Goal: Book appointment/travel/reservation

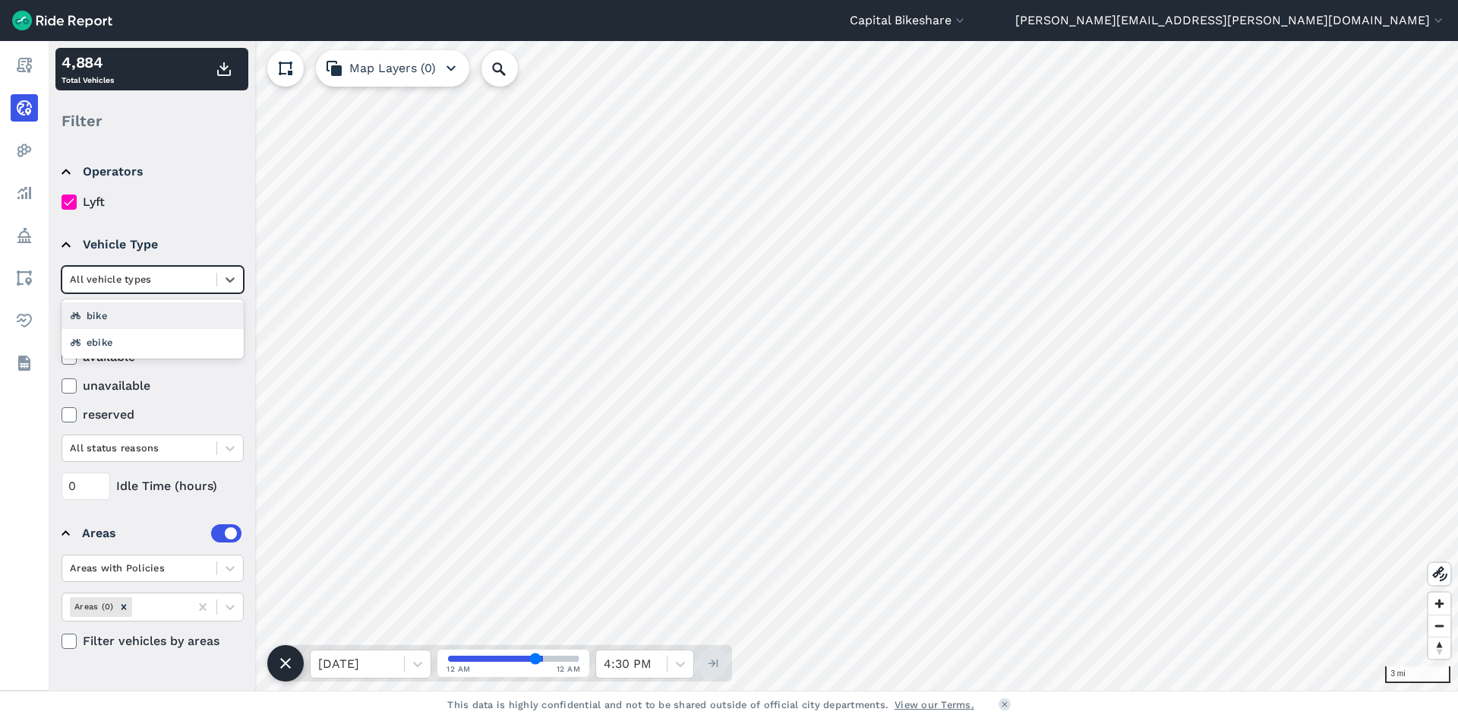
click at [172, 278] on div at bounding box center [139, 278] width 139 height 17
click at [144, 338] on div "ebike" at bounding box center [153, 342] width 182 height 27
click at [419, 661] on icon at bounding box center [417, 663] width 15 height 15
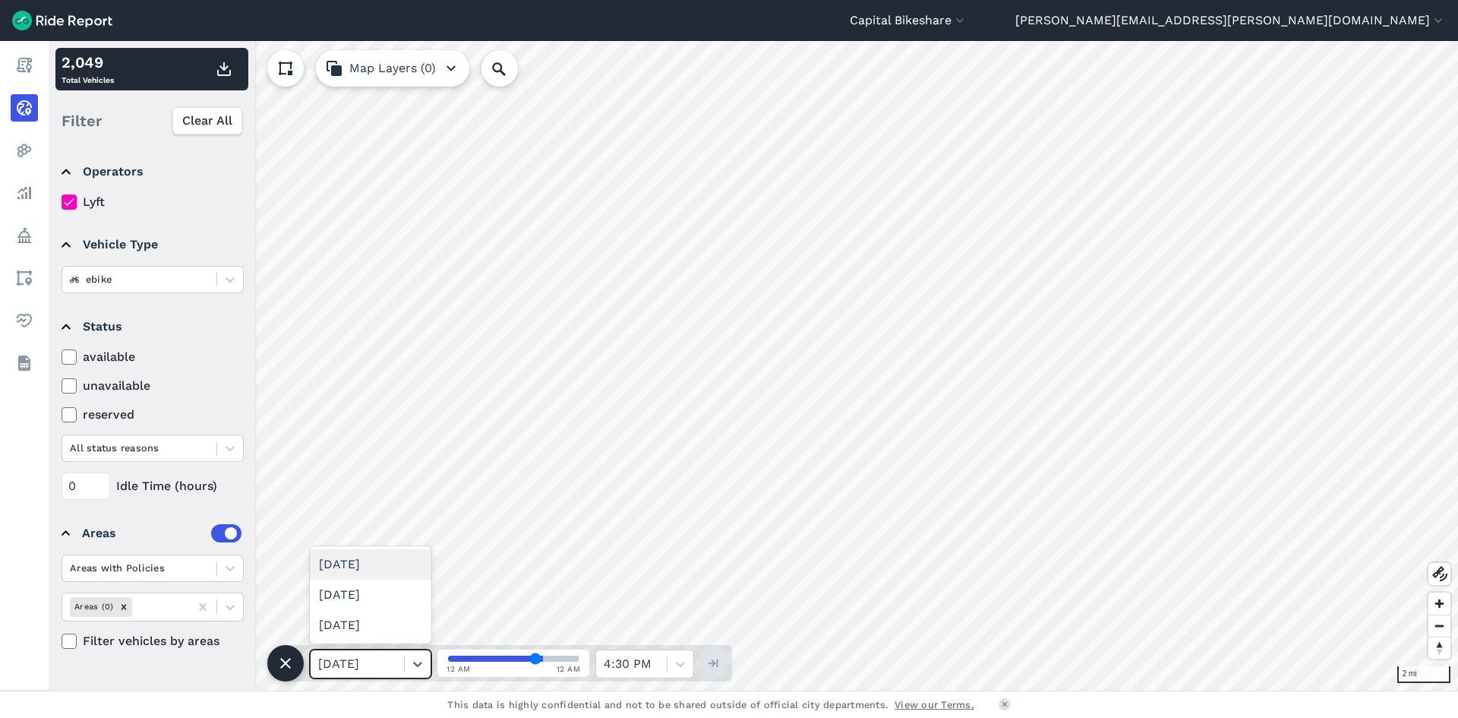
click at [396, 572] on div "[DATE]" at bounding box center [371, 564] width 122 height 30
click at [673, 658] on icon at bounding box center [680, 663] width 15 height 15
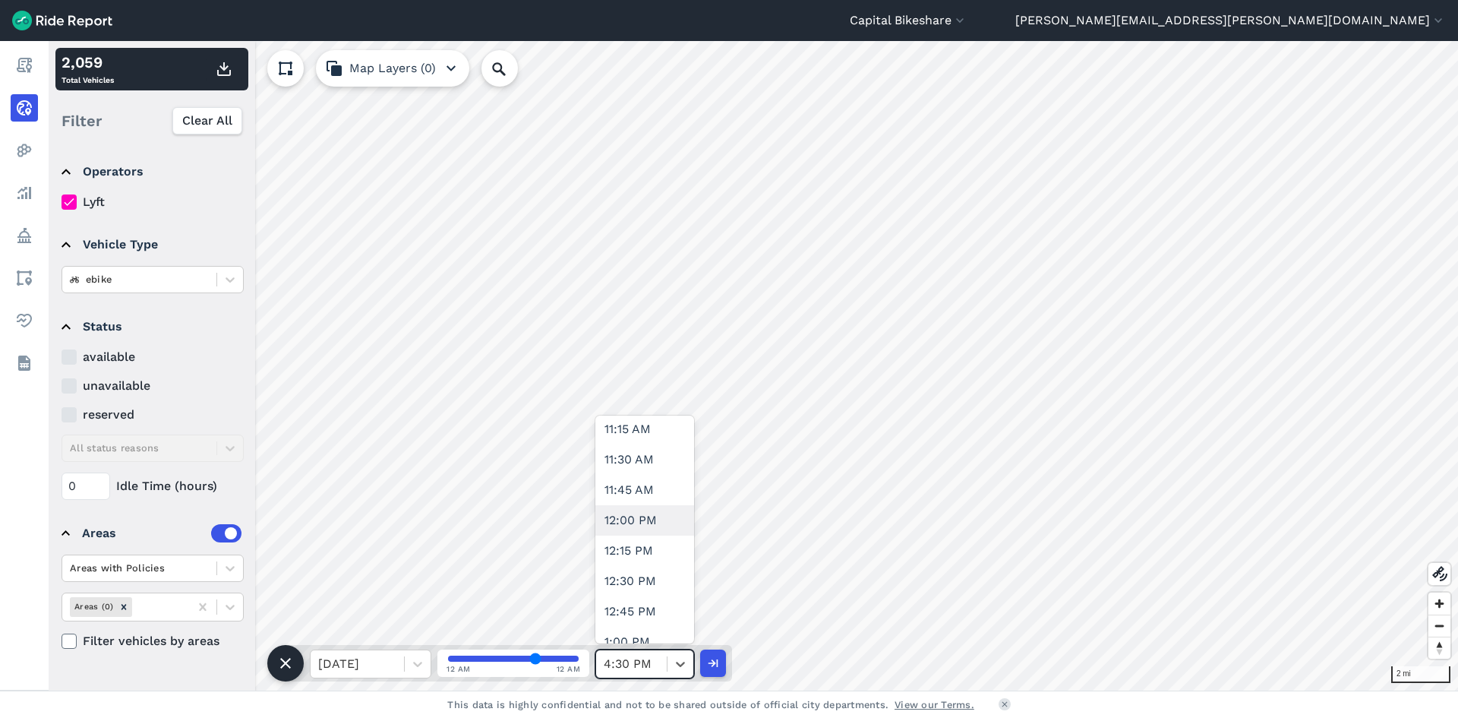
scroll to position [1367, 0]
click at [640, 457] on div "11:30 AM" at bounding box center [645, 464] width 99 height 30
click at [221, 63] on icon "button" at bounding box center [224, 69] width 18 height 18
click at [672, 662] on div at bounding box center [681, 664] width 26 height 26
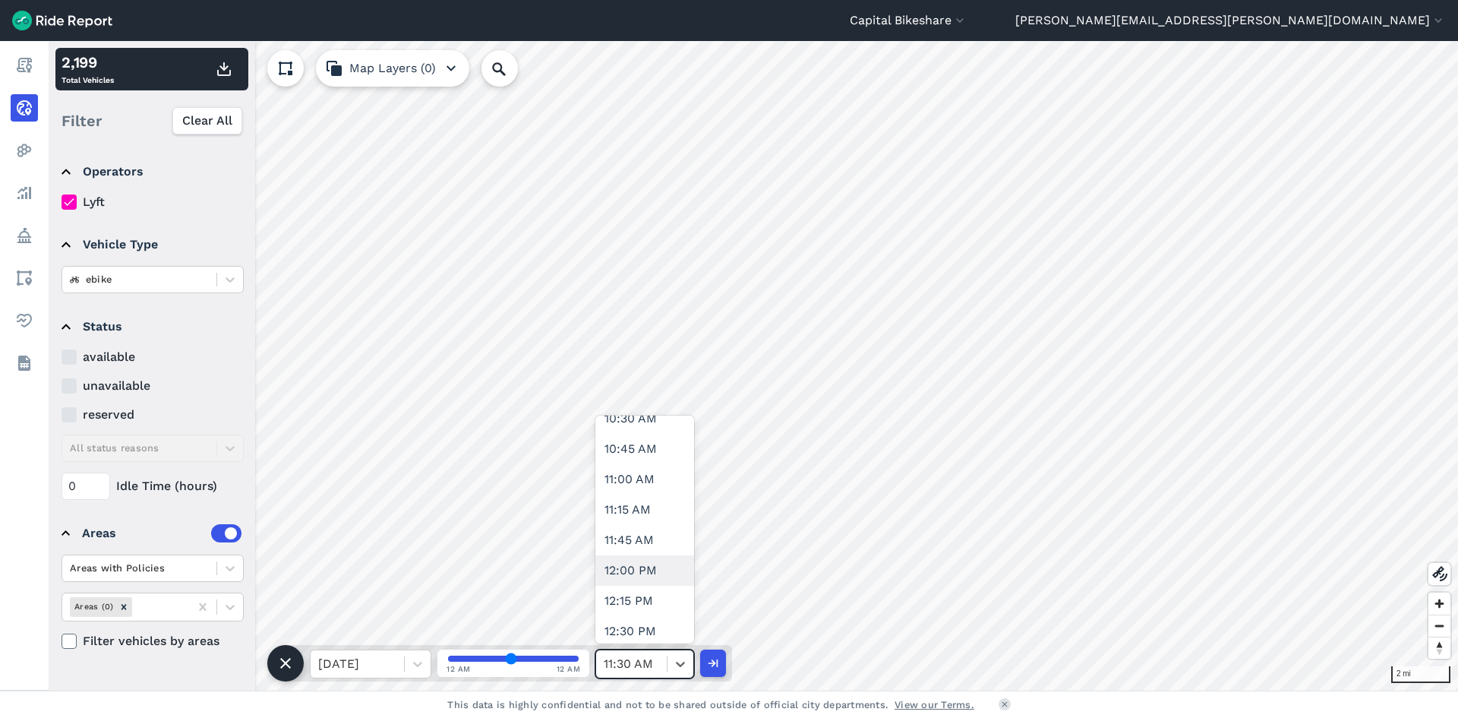
click at [644, 573] on div "12:00 PM" at bounding box center [645, 570] width 99 height 30
click at [229, 71] on icon "button" at bounding box center [224, 69] width 18 height 18
click at [671, 665] on div at bounding box center [681, 664] width 26 height 26
click at [636, 551] on div "12:30 PM" at bounding box center [645, 555] width 99 height 30
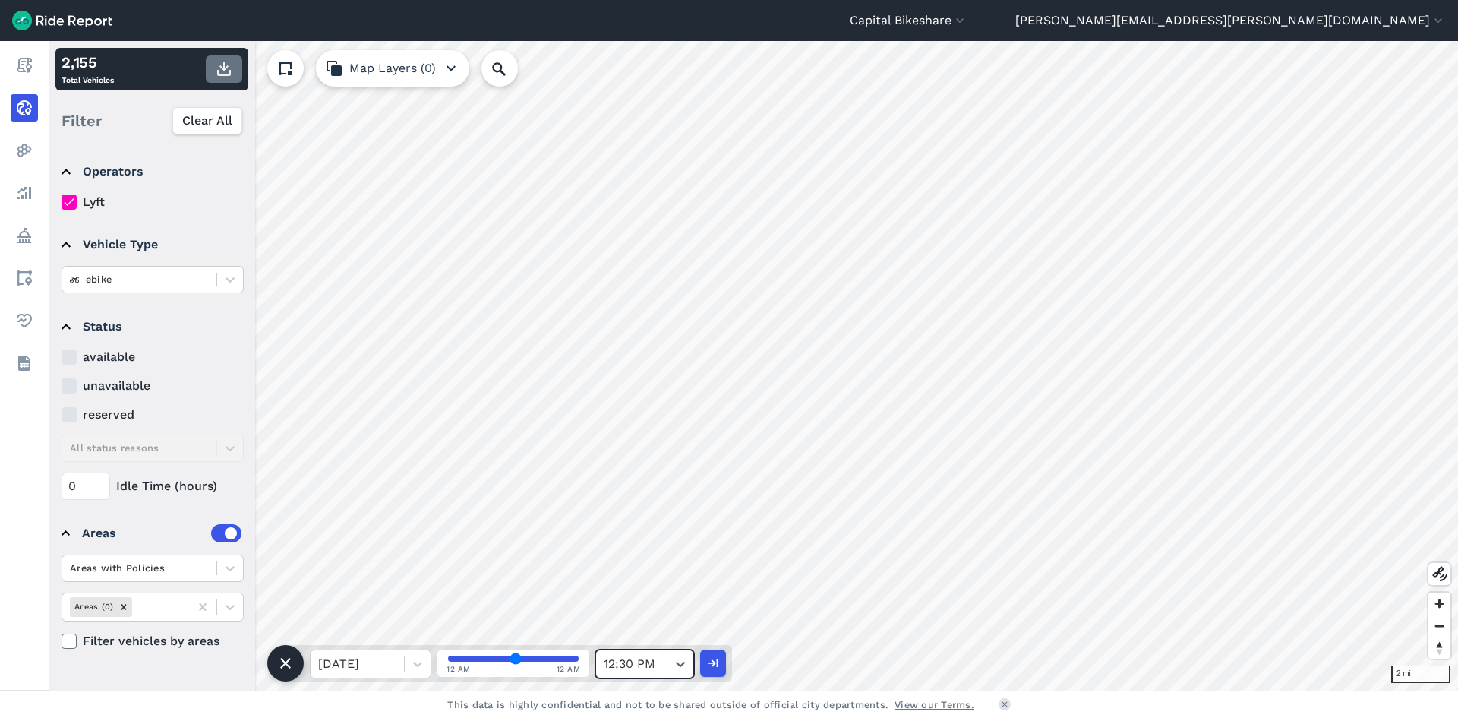
click at [229, 59] on button "button" at bounding box center [224, 68] width 36 height 27
click at [666, 671] on div "12:30 PM" at bounding box center [631, 663] width 71 height 27
click at [654, 543] on div "1:00 PM" at bounding box center [645, 540] width 99 height 30
click at [221, 70] on icon "button" at bounding box center [224, 69] width 18 height 18
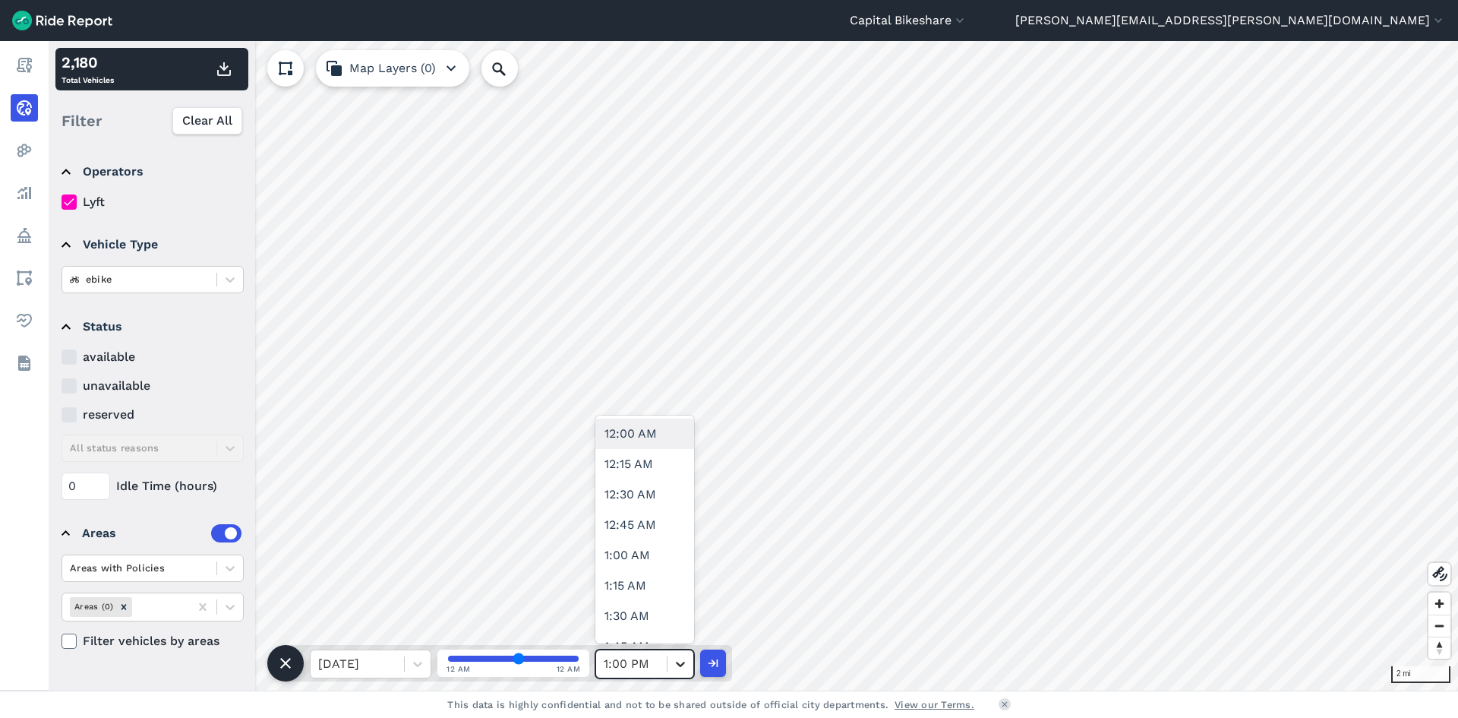
click at [681, 665] on icon at bounding box center [680, 664] width 9 height 5
click at [662, 668] on div "1:00 PM" at bounding box center [631, 663] width 71 height 27
click at [647, 607] on div "1:30 PM" at bounding box center [645, 601] width 99 height 30
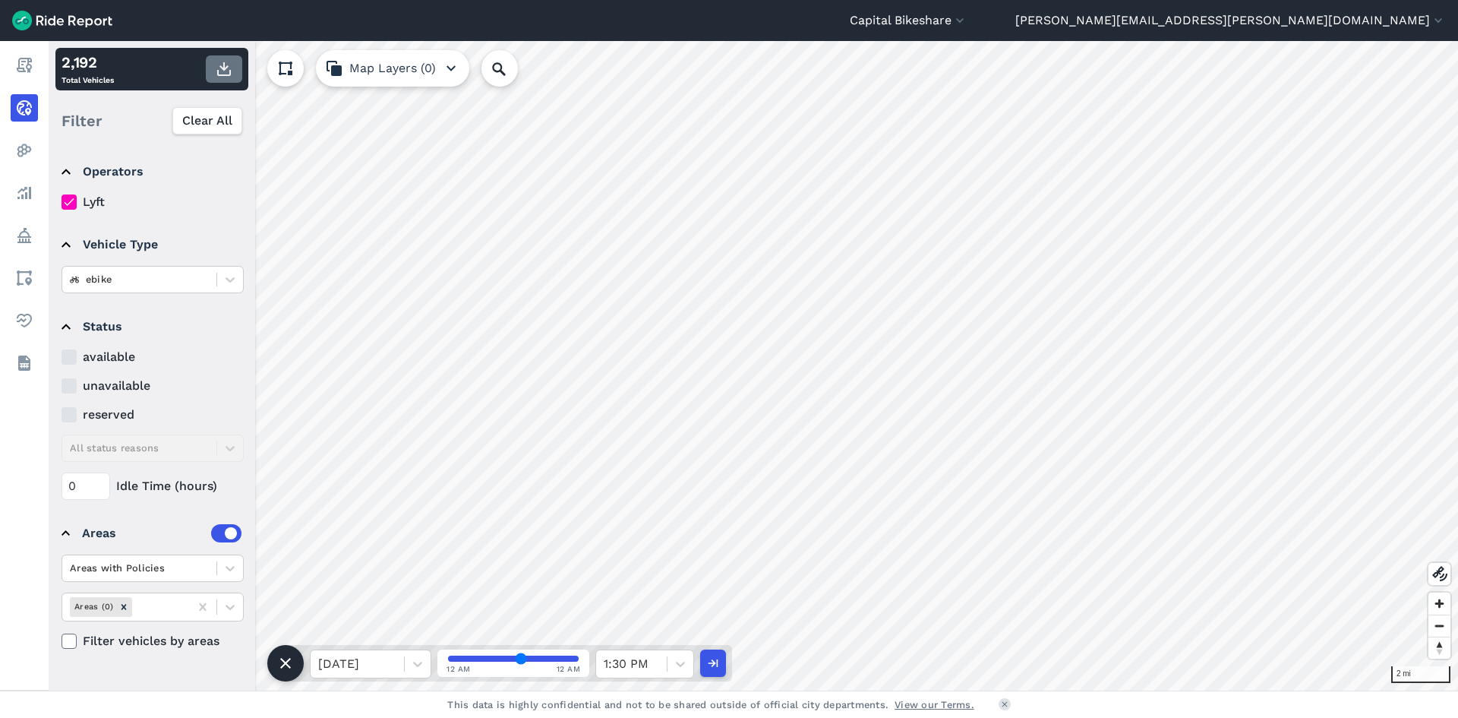
click at [230, 71] on use "button" at bounding box center [224, 69] width 14 height 14
click at [670, 668] on div at bounding box center [681, 664] width 26 height 26
click at [630, 443] on div "2:00 PM" at bounding box center [645, 434] width 99 height 30
click at [224, 73] on icon "button" at bounding box center [224, 69] width 18 height 18
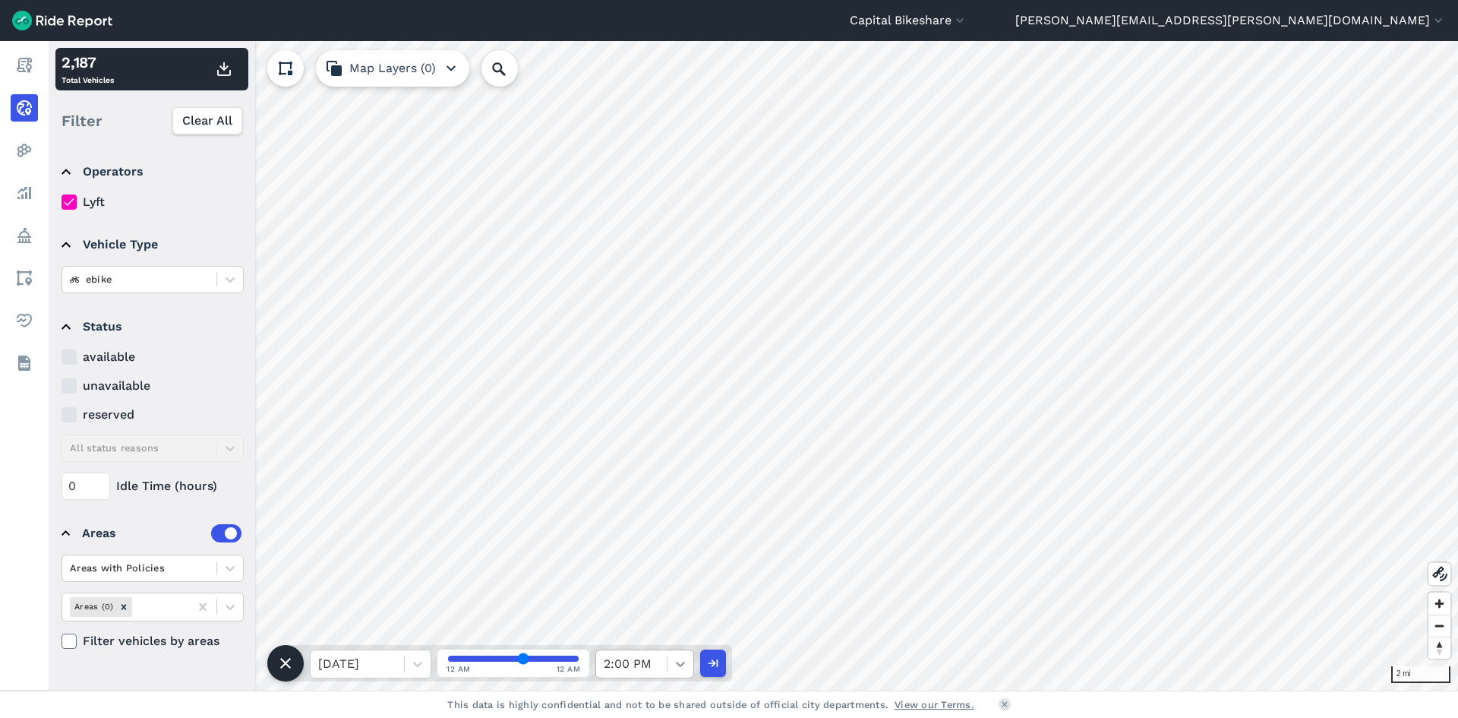
click at [681, 667] on icon at bounding box center [680, 663] width 15 height 15
click at [627, 501] on div "2:30 PM" at bounding box center [645, 494] width 99 height 30
click at [220, 69] on icon "button" at bounding box center [224, 69] width 18 height 18
click at [666, 656] on div "2:30 PM" at bounding box center [631, 663] width 71 height 27
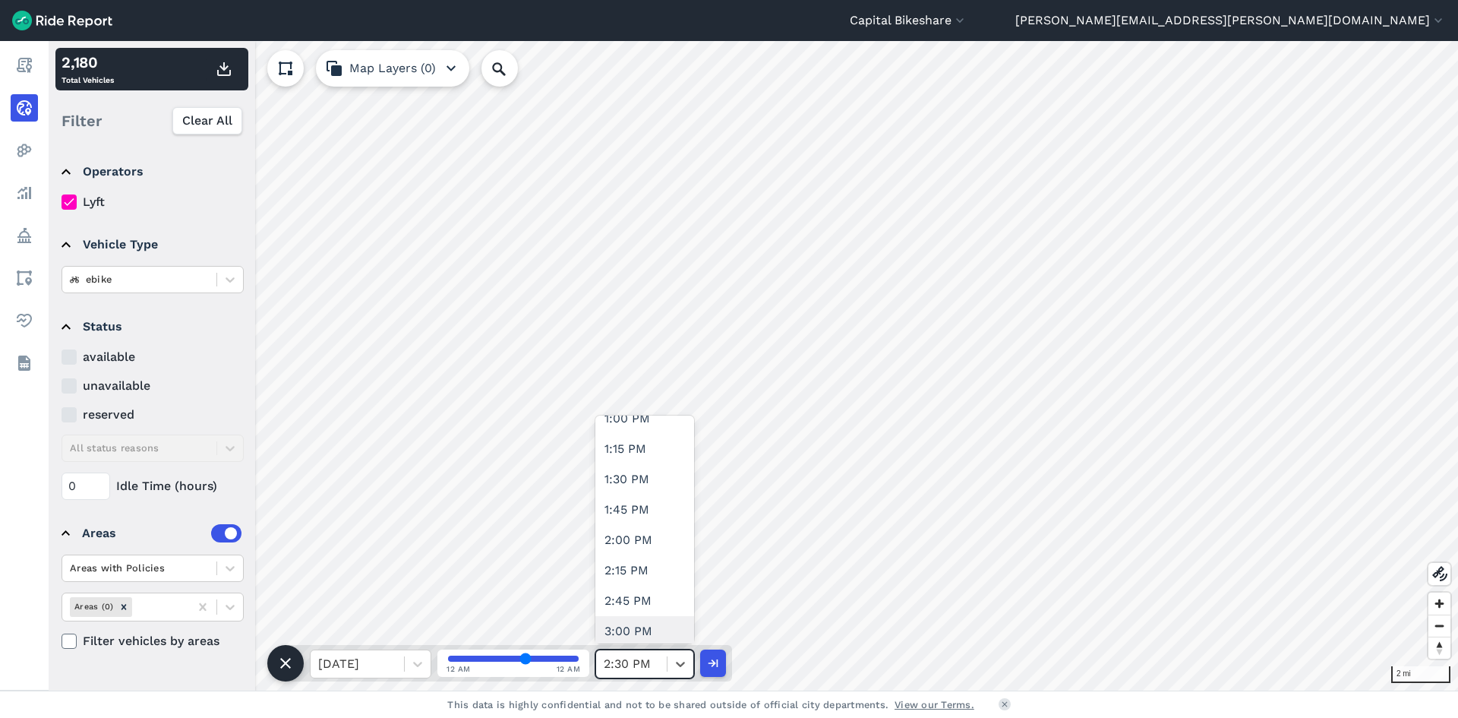
click at [643, 627] on div "3:00 PM" at bounding box center [645, 631] width 99 height 30
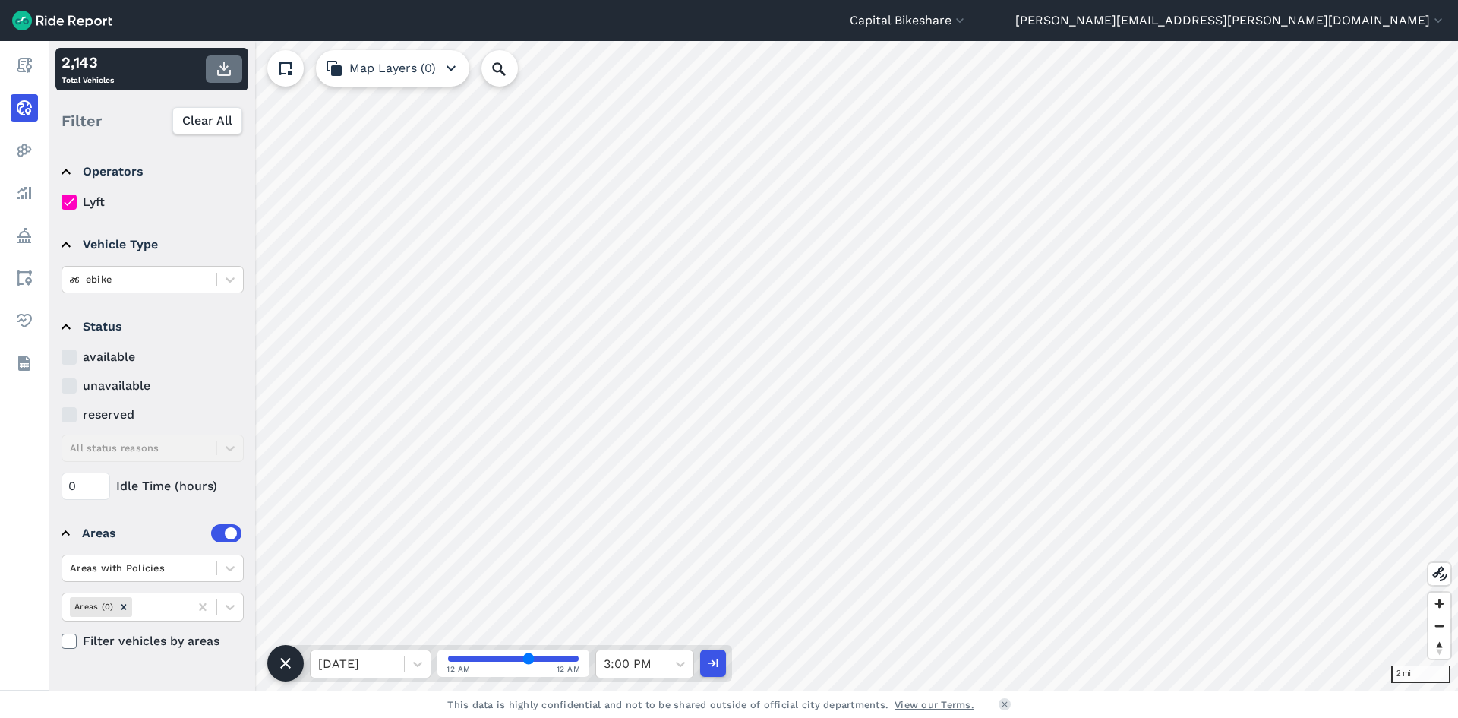
click at [221, 68] on icon "button" at bounding box center [224, 69] width 18 height 18
click at [670, 675] on div at bounding box center [681, 664] width 26 height 26
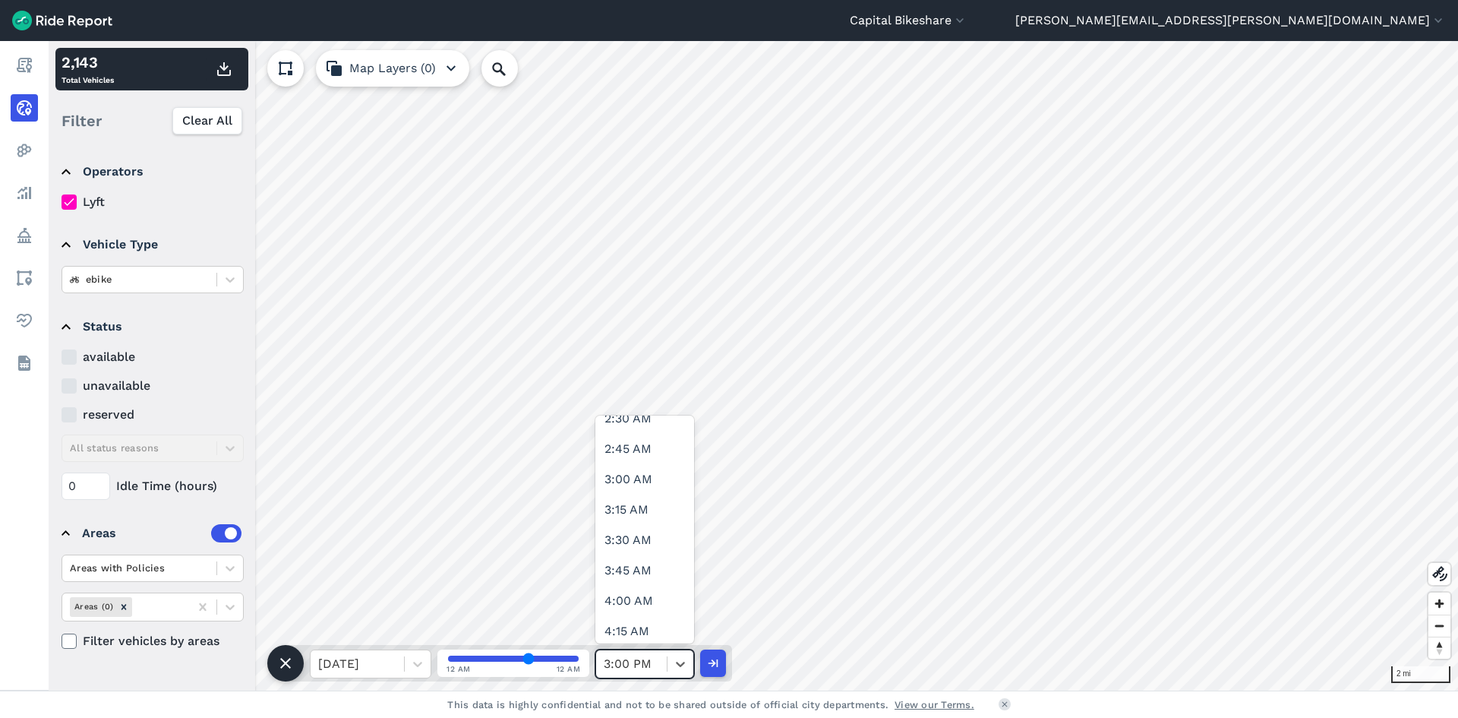
scroll to position [380, 0]
click at [669, 646] on div "[DATE] 12 AM 12 AM 3:00 PM" at bounding box center [509, 663] width 447 height 36
click at [687, 668] on icon at bounding box center [680, 663] width 15 height 15
click at [640, 551] on div "3:30 PM" at bounding box center [645, 540] width 99 height 30
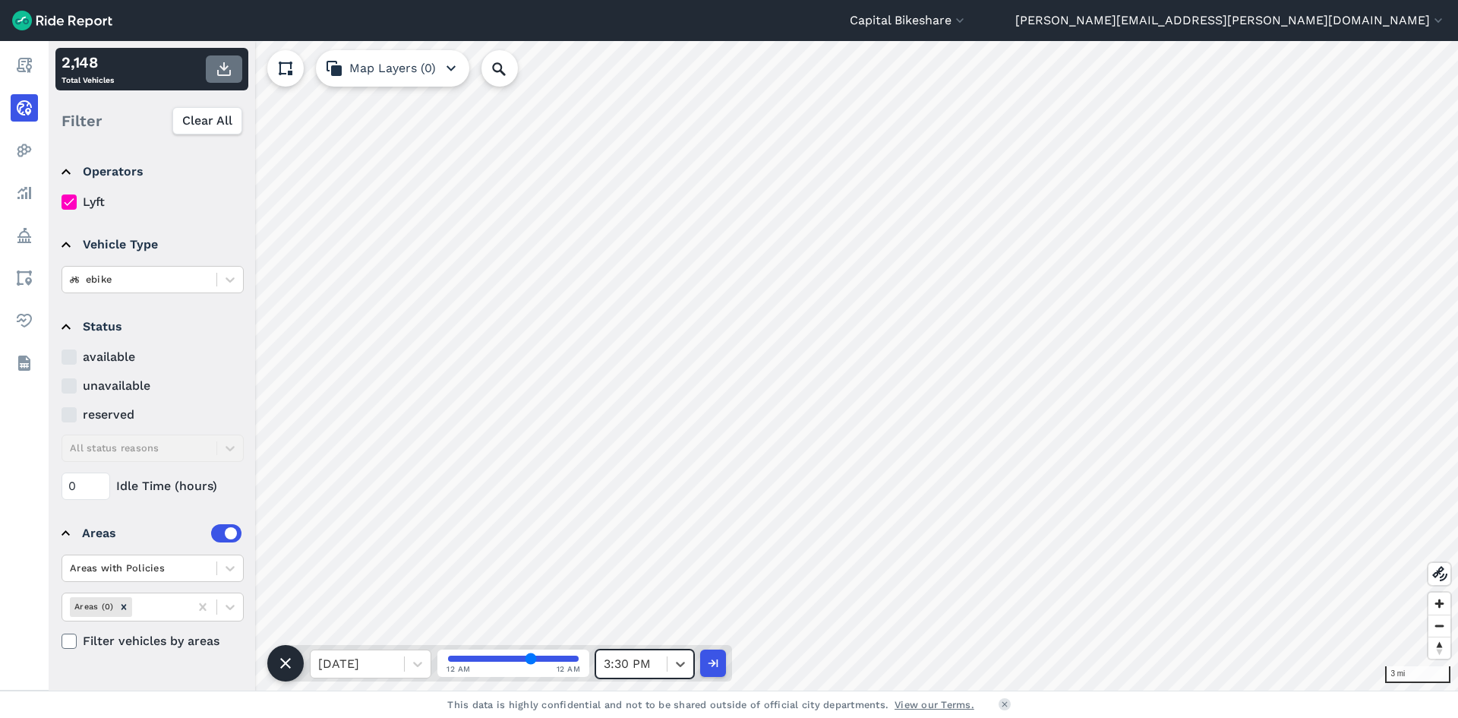
click at [220, 67] on use "button" at bounding box center [224, 69] width 14 height 14
click at [673, 668] on icon at bounding box center [680, 663] width 15 height 15
click at [630, 448] on div "4:00 PM" at bounding box center [645, 449] width 99 height 30
click at [229, 73] on use "button" at bounding box center [224, 69] width 14 height 14
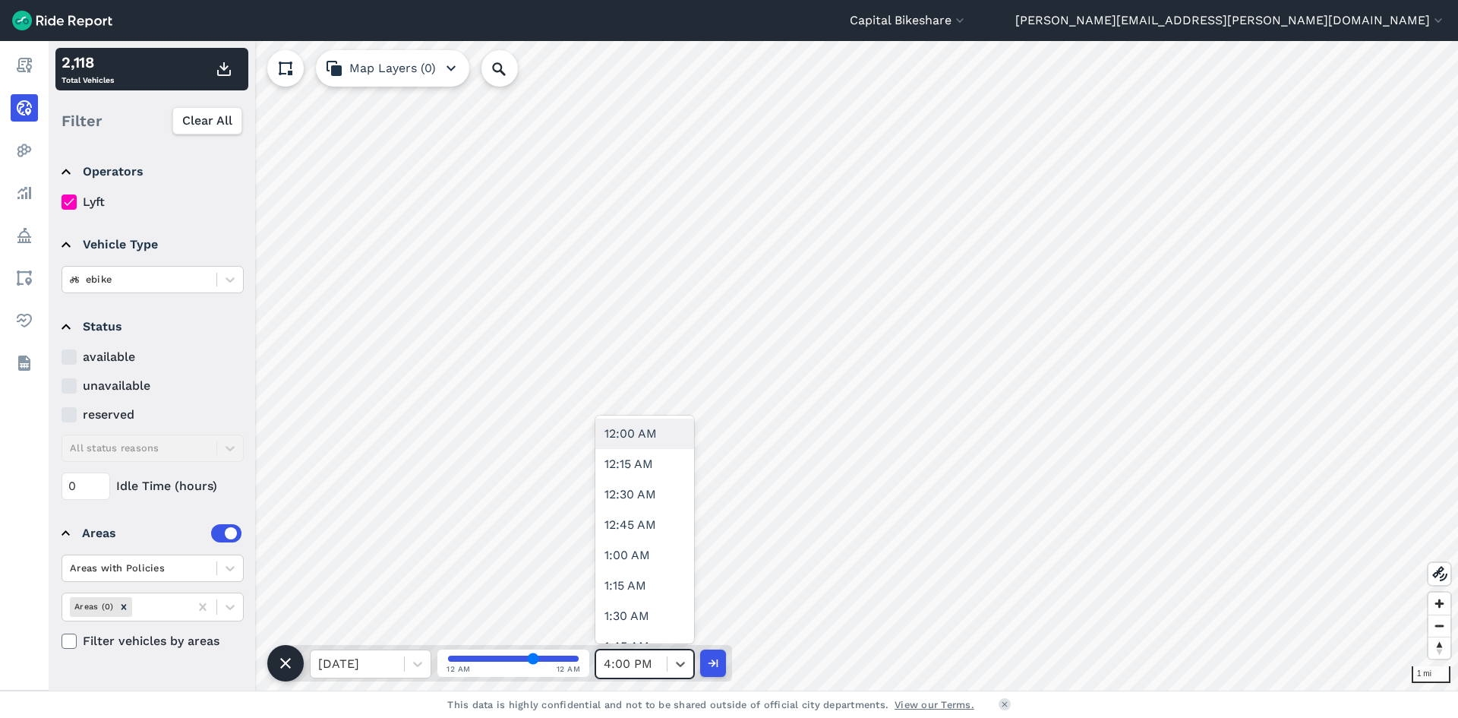
click at [664, 662] on div "4:00 PM" at bounding box center [631, 663] width 71 height 27
click at [670, 665] on div at bounding box center [681, 664] width 26 height 26
click at [658, 517] on div "4:30 PM" at bounding box center [645, 509] width 99 height 30
click at [227, 77] on icon "button" at bounding box center [224, 69] width 18 height 18
click at [675, 665] on icon at bounding box center [680, 663] width 15 height 15
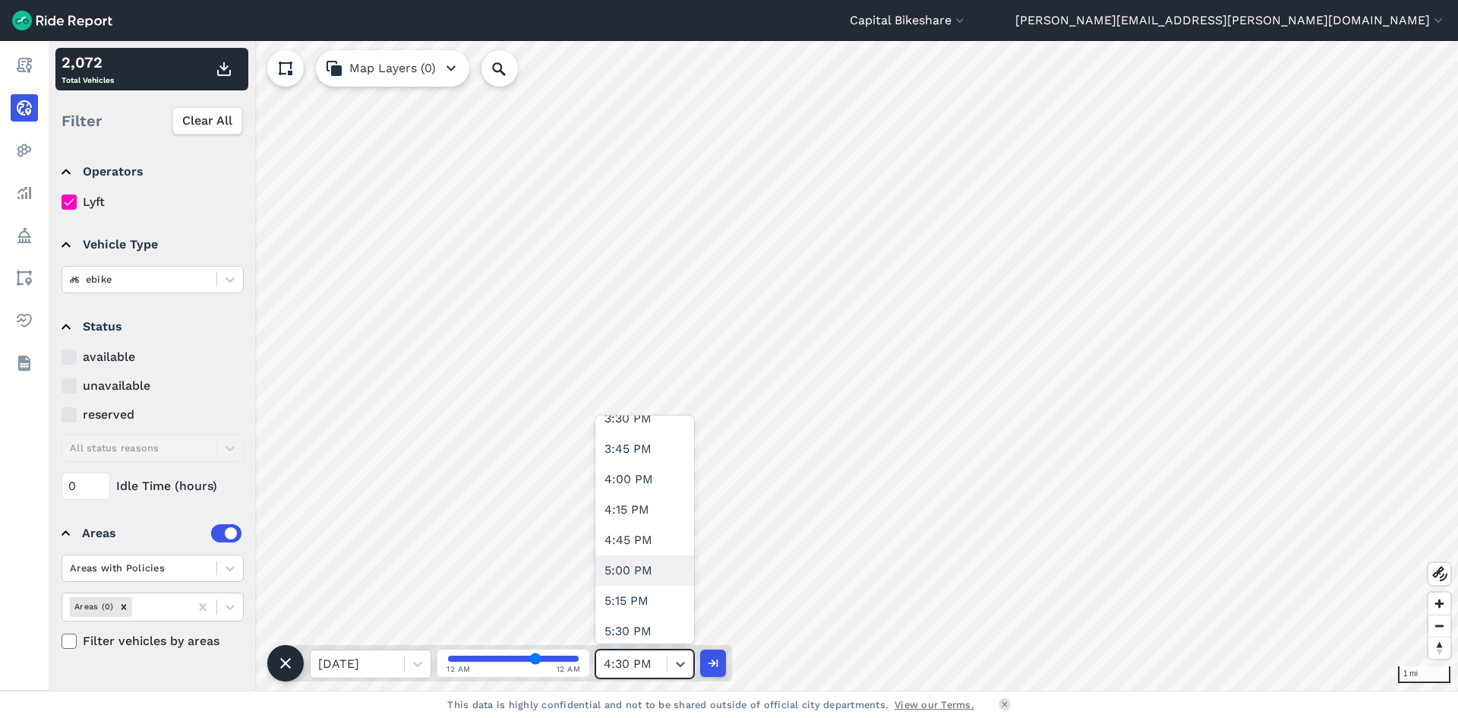
click at [636, 584] on div "5:00 PM" at bounding box center [645, 570] width 99 height 30
click at [223, 81] on button "button" at bounding box center [224, 68] width 36 height 27
click at [681, 665] on icon at bounding box center [680, 663] width 15 height 15
click at [654, 663] on div at bounding box center [631, 663] width 55 height 21
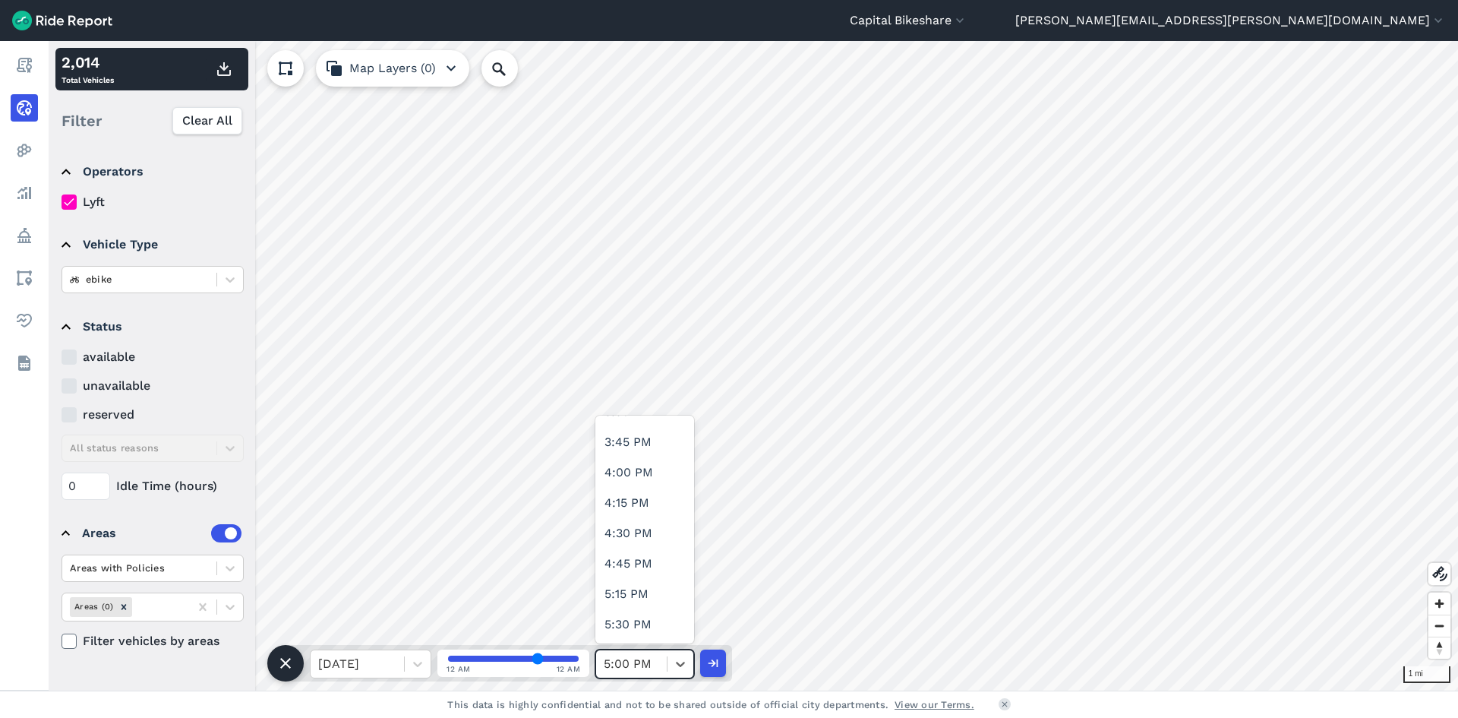
scroll to position [1975, 0]
click at [632, 559] on div "5:30 PM" at bounding box center [645, 555] width 99 height 30
click at [225, 70] on use "button" at bounding box center [224, 69] width 14 height 14
click at [679, 665] on icon at bounding box center [680, 664] width 9 height 5
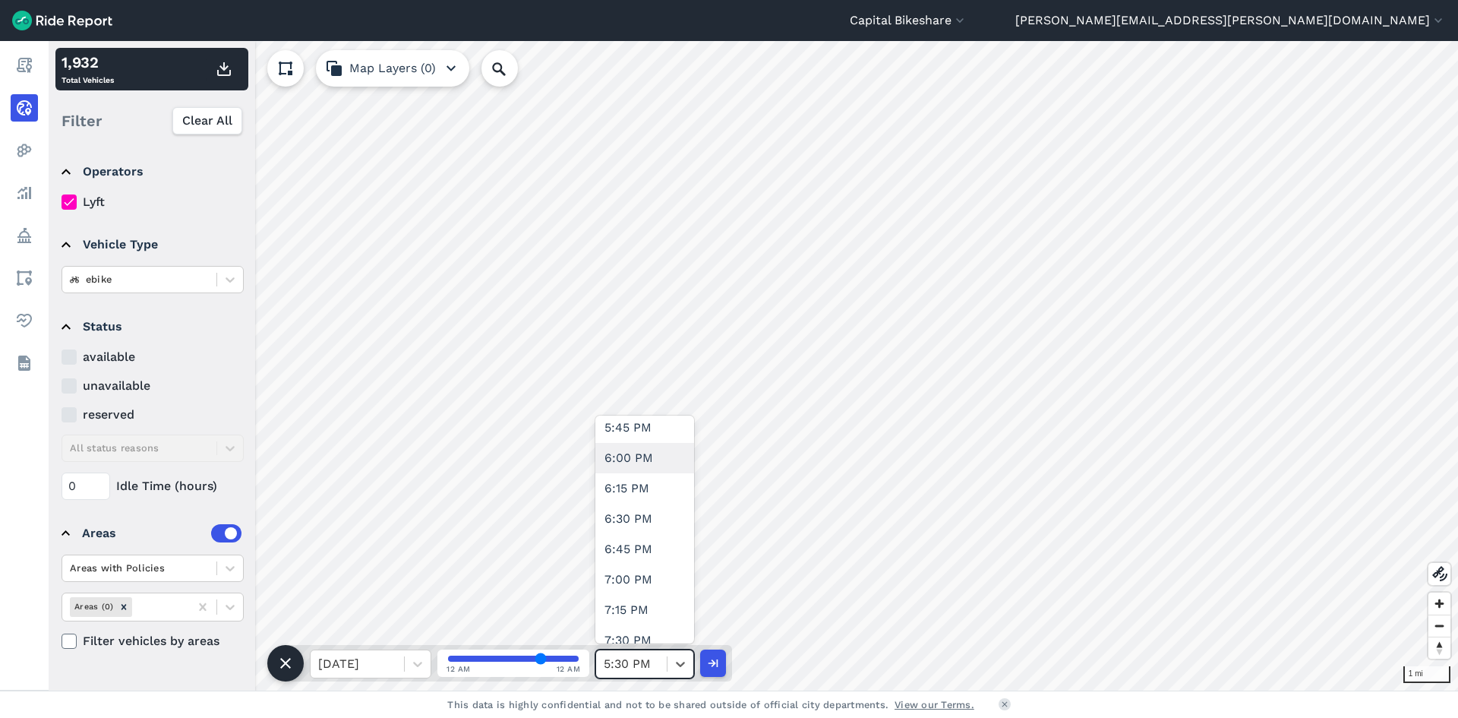
click at [637, 459] on div "6:00 PM" at bounding box center [645, 458] width 99 height 30
click at [224, 71] on use "button" at bounding box center [224, 69] width 14 height 14
click at [656, 663] on div at bounding box center [631, 663] width 55 height 21
click at [615, 534] on div "6:30 PM" at bounding box center [645, 525] width 99 height 30
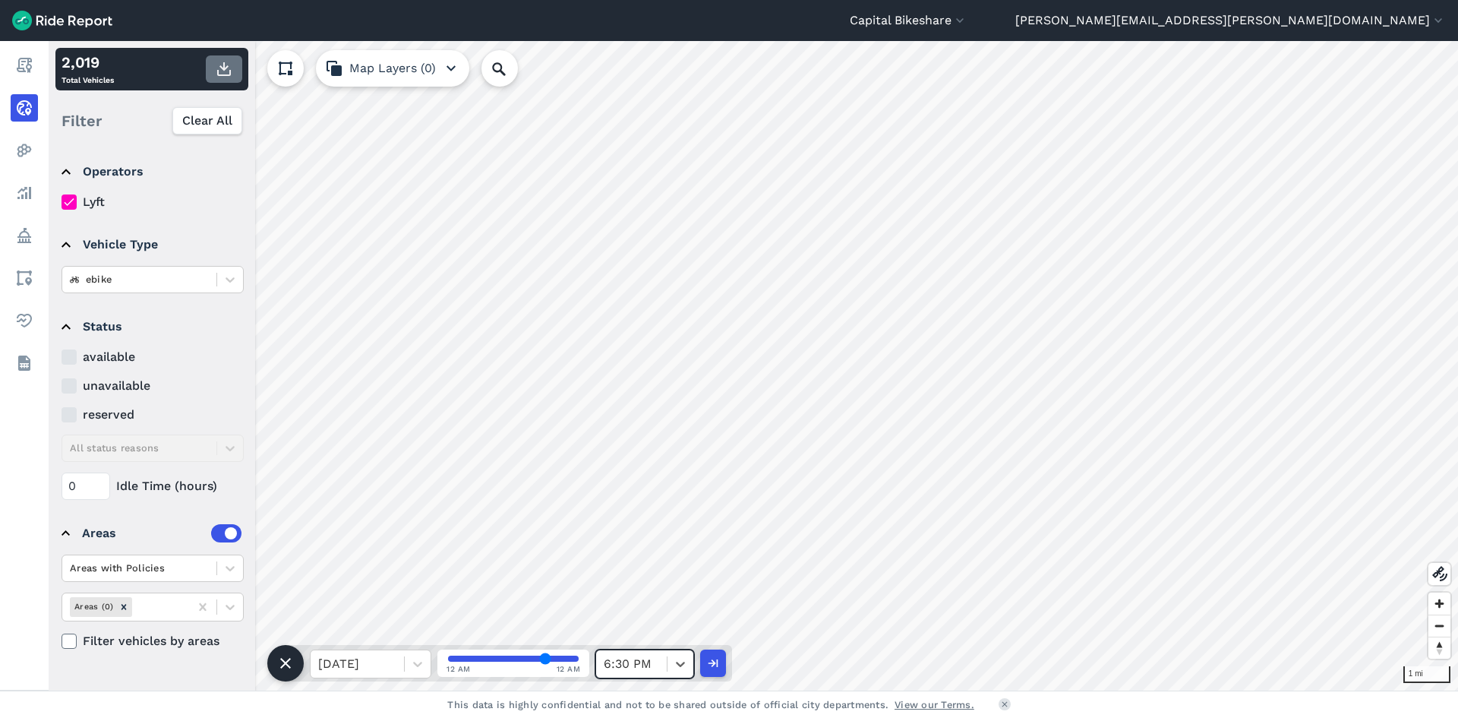
click at [223, 71] on icon "button" at bounding box center [224, 69] width 18 height 18
click at [675, 665] on icon at bounding box center [680, 663] width 15 height 15
click at [651, 504] on div "7:00 PM" at bounding box center [645, 509] width 99 height 30
click at [223, 71] on icon "button" at bounding box center [224, 69] width 18 height 18
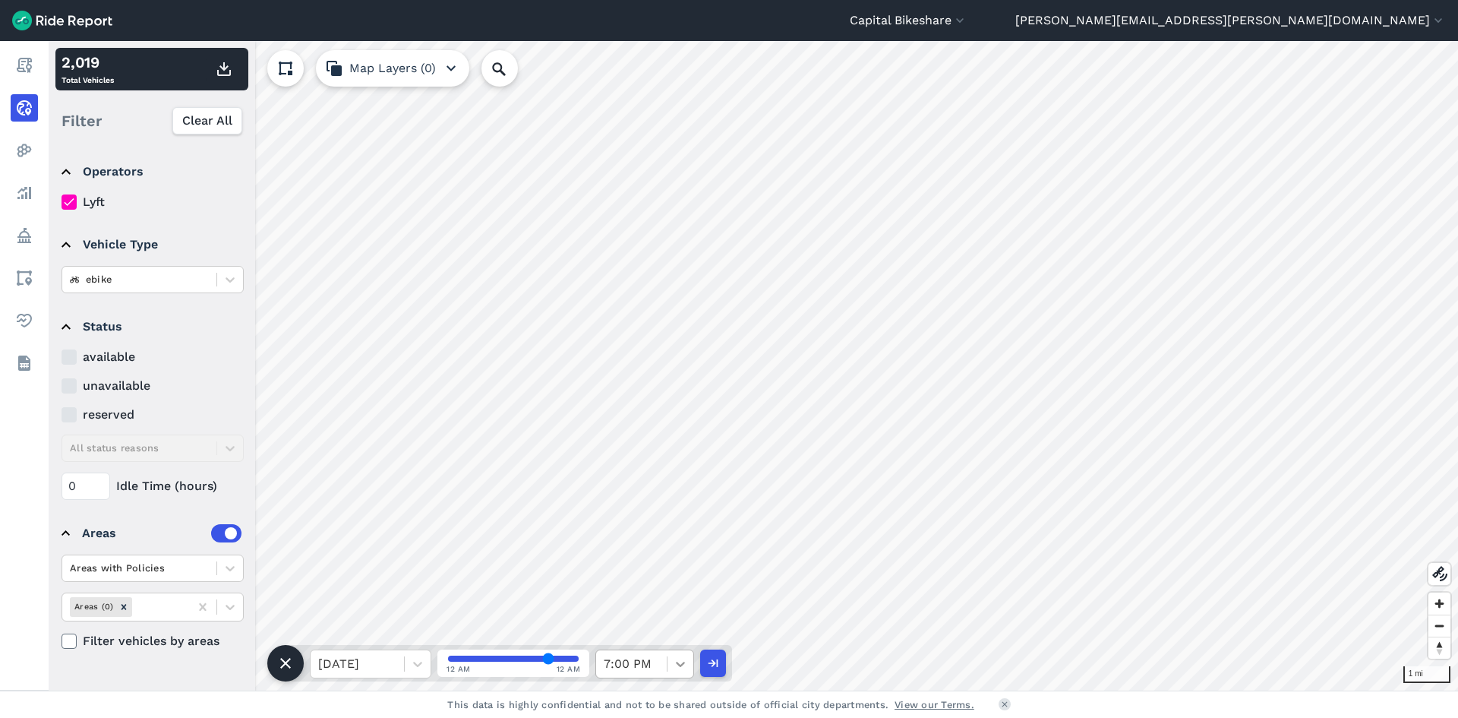
click at [678, 670] on icon at bounding box center [680, 663] width 15 height 15
click at [621, 580] on div "7:30 PM" at bounding box center [645, 570] width 99 height 30
click at [233, 79] on button "button" at bounding box center [224, 68] width 36 height 27
click at [679, 677] on div "[DATE] 12 AM 12 AM 7:30 PM" at bounding box center [509, 663] width 447 height 36
click at [677, 664] on icon at bounding box center [680, 663] width 15 height 15
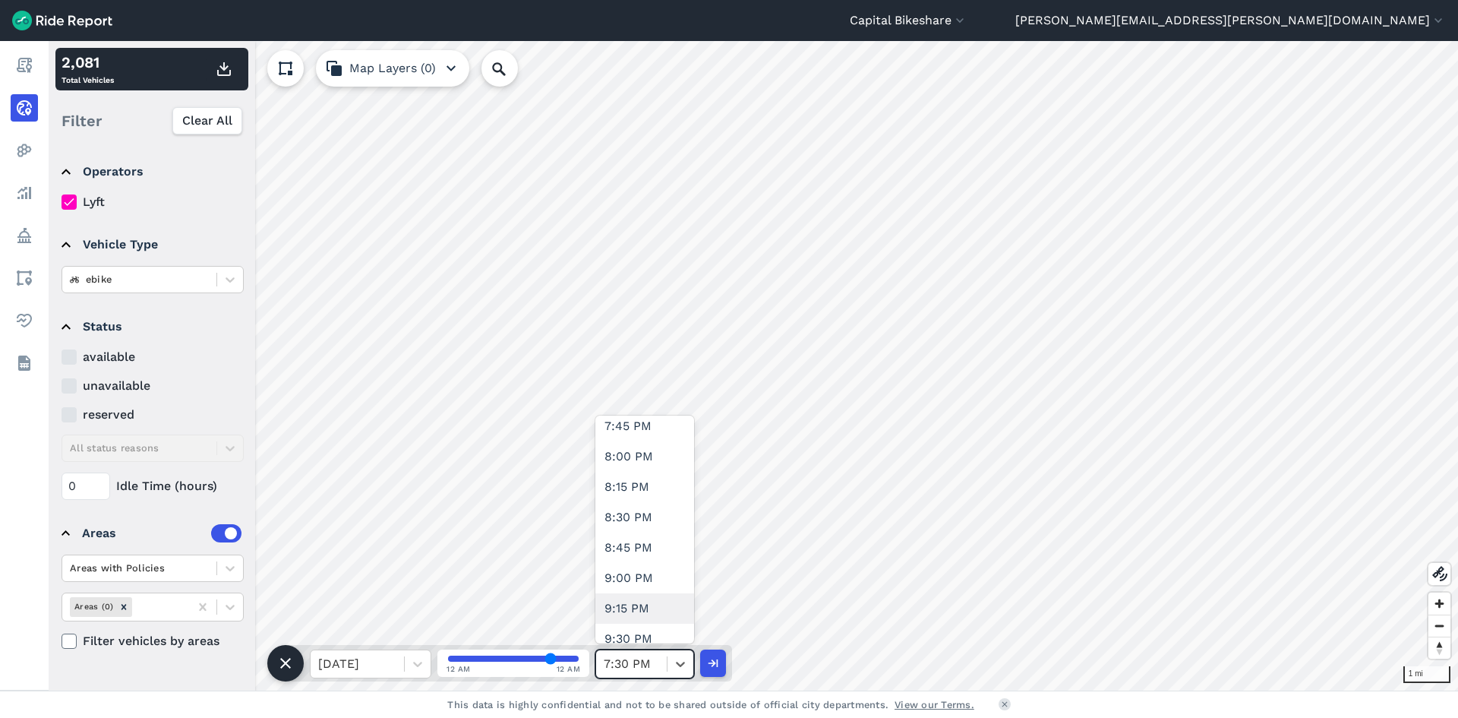
scroll to position [2355, 0]
click at [651, 485] on div "8:00 PM" at bounding box center [645, 479] width 99 height 30
click at [225, 70] on use "button" at bounding box center [224, 69] width 14 height 14
click at [688, 668] on div at bounding box center [681, 664] width 26 height 26
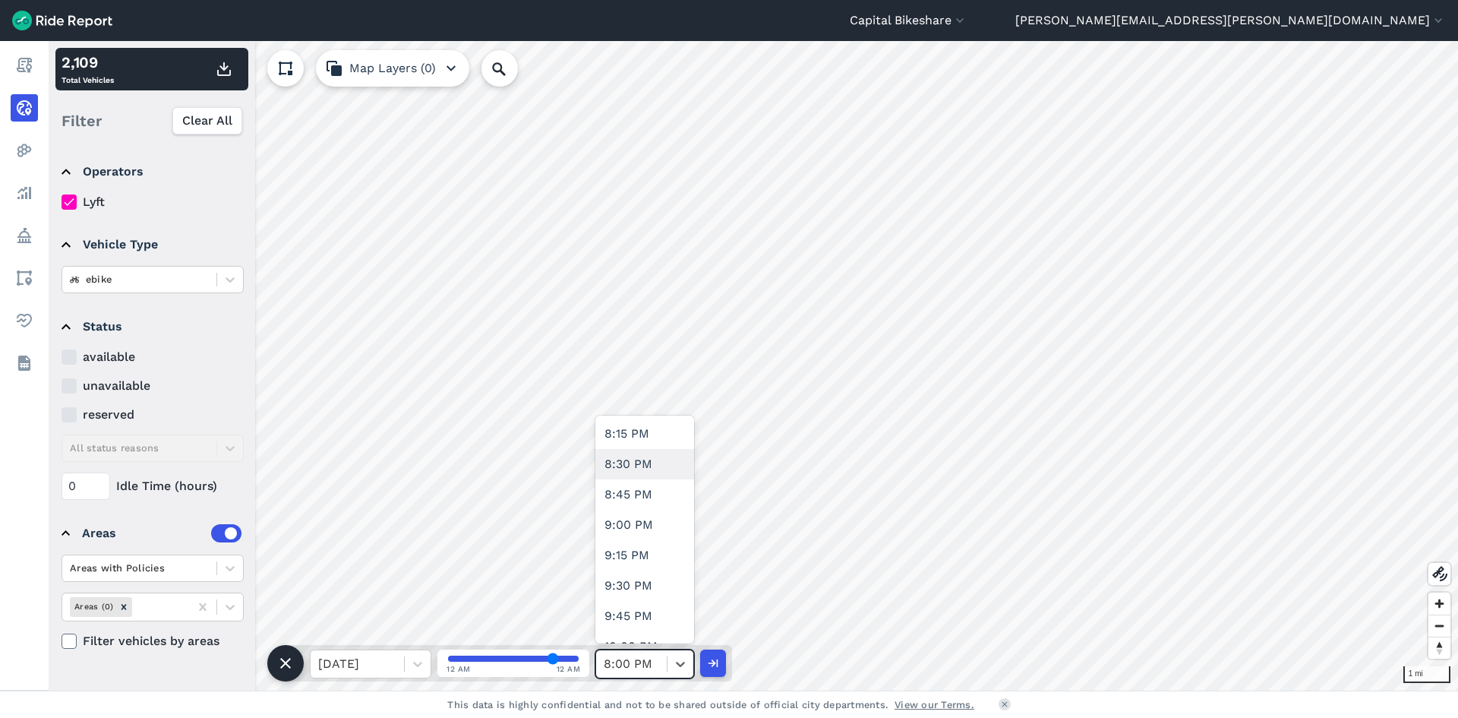
click at [632, 466] on div "8:30 PM" at bounding box center [645, 464] width 99 height 30
click at [225, 68] on use "button" at bounding box center [224, 69] width 14 height 14
click at [684, 669] on icon at bounding box center [680, 663] width 15 height 15
click at [649, 537] on div "9:00 PM" at bounding box center [645, 525] width 99 height 30
click at [229, 74] on use "button" at bounding box center [224, 69] width 14 height 14
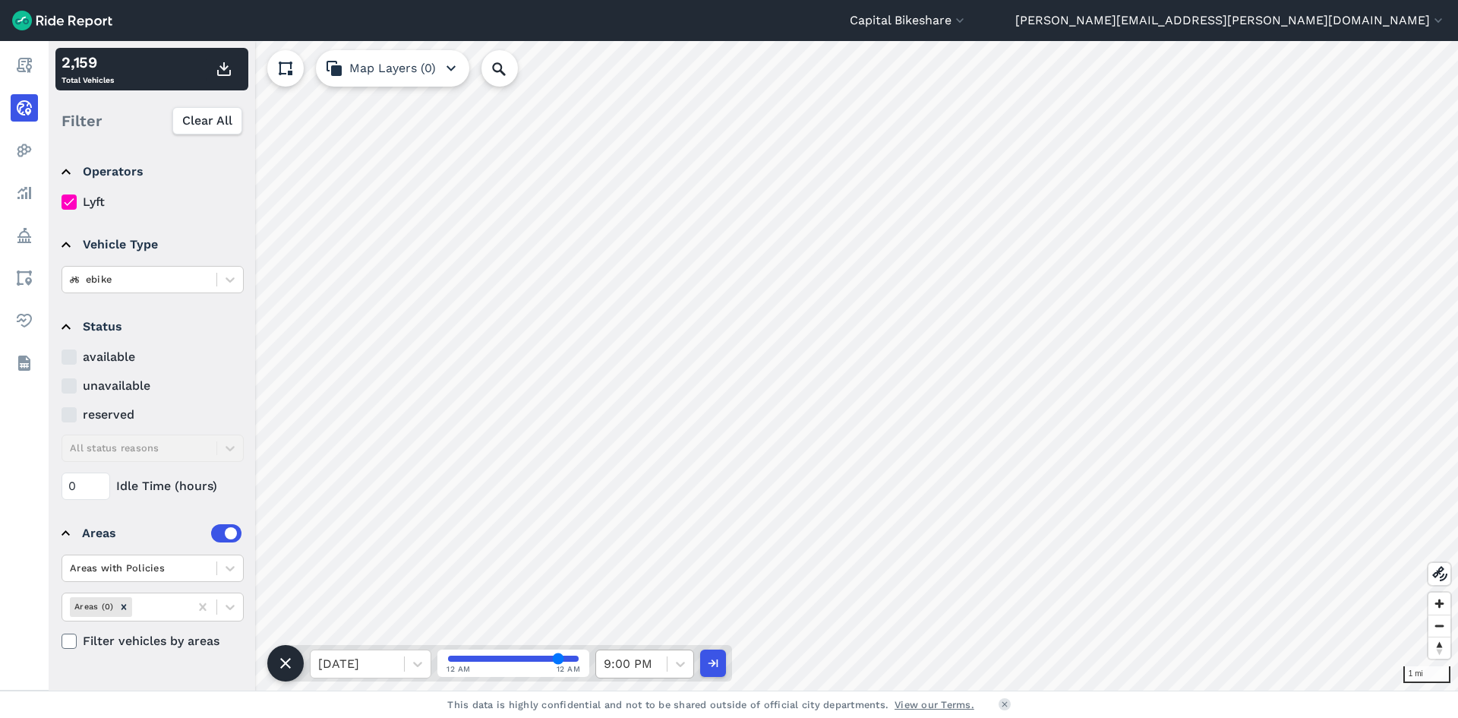
click at [663, 669] on div "9:00 PM" at bounding box center [631, 663] width 71 height 27
click at [646, 505] on div "9:30 PM" at bounding box center [645, 503] width 99 height 30
click at [232, 65] on icon "button" at bounding box center [224, 69] width 18 height 18
click at [675, 665] on icon at bounding box center [680, 663] width 15 height 15
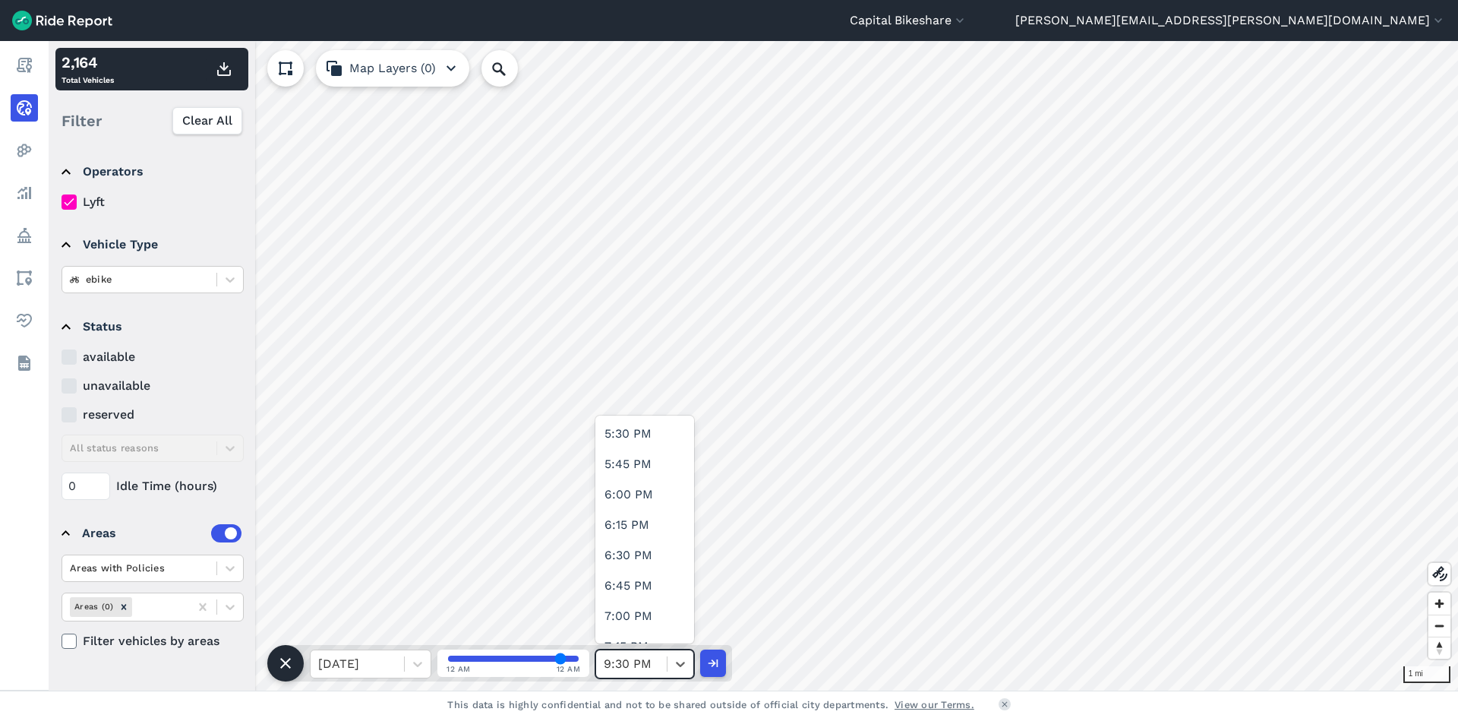
scroll to position [2507, 0]
click at [659, 574] on div "10:00 PM" at bounding box center [645, 570] width 99 height 30
click at [223, 67] on use "button" at bounding box center [224, 69] width 14 height 14
click at [671, 661] on div at bounding box center [681, 664] width 26 height 26
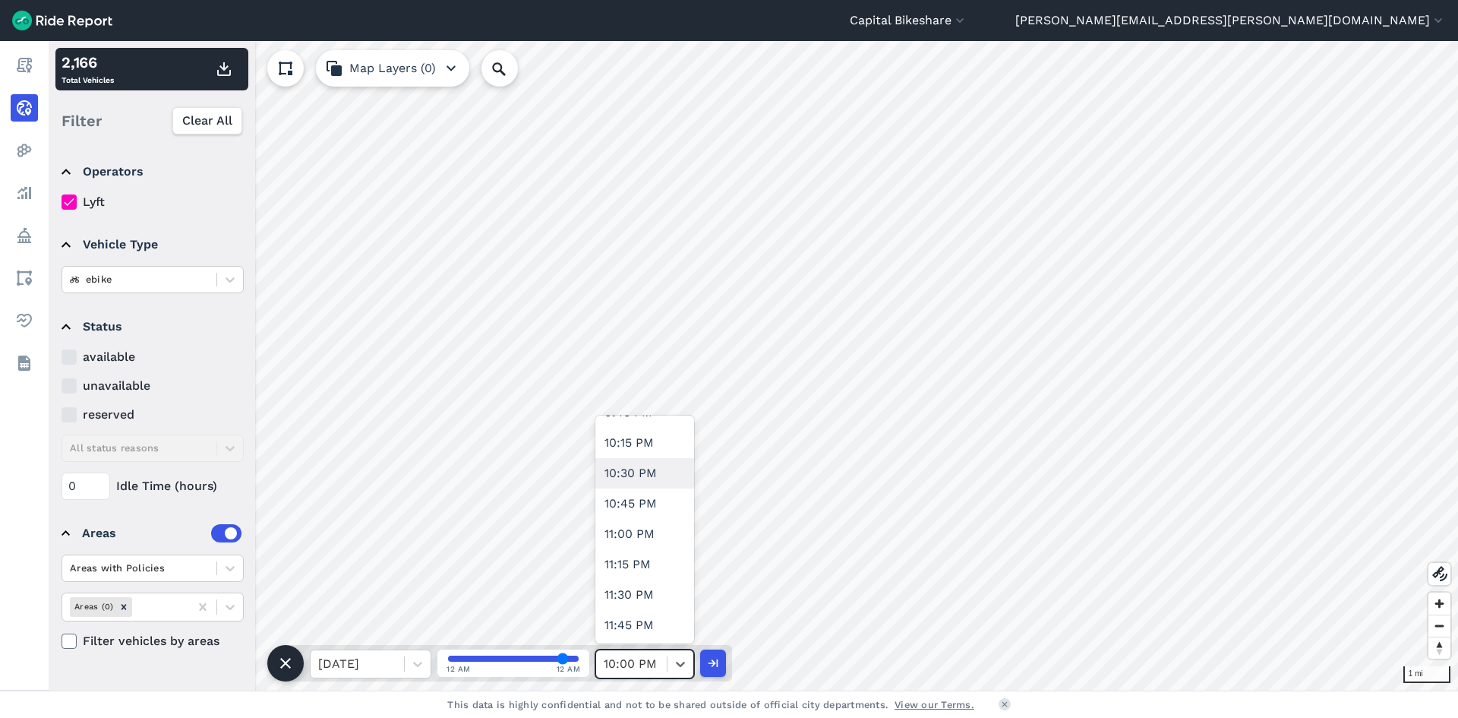
click at [659, 474] on div "10:30 PM" at bounding box center [645, 473] width 99 height 30
click at [220, 71] on icon "button" at bounding box center [224, 69] width 18 height 18
click at [678, 666] on icon at bounding box center [680, 663] width 15 height 15
click at [656, 547] on div "11:00 PM" at bounding box center [645, 534] width 99 height 30
click at [226, 70] on icon "button" at bounding box center [224, 69] width 18 height 18
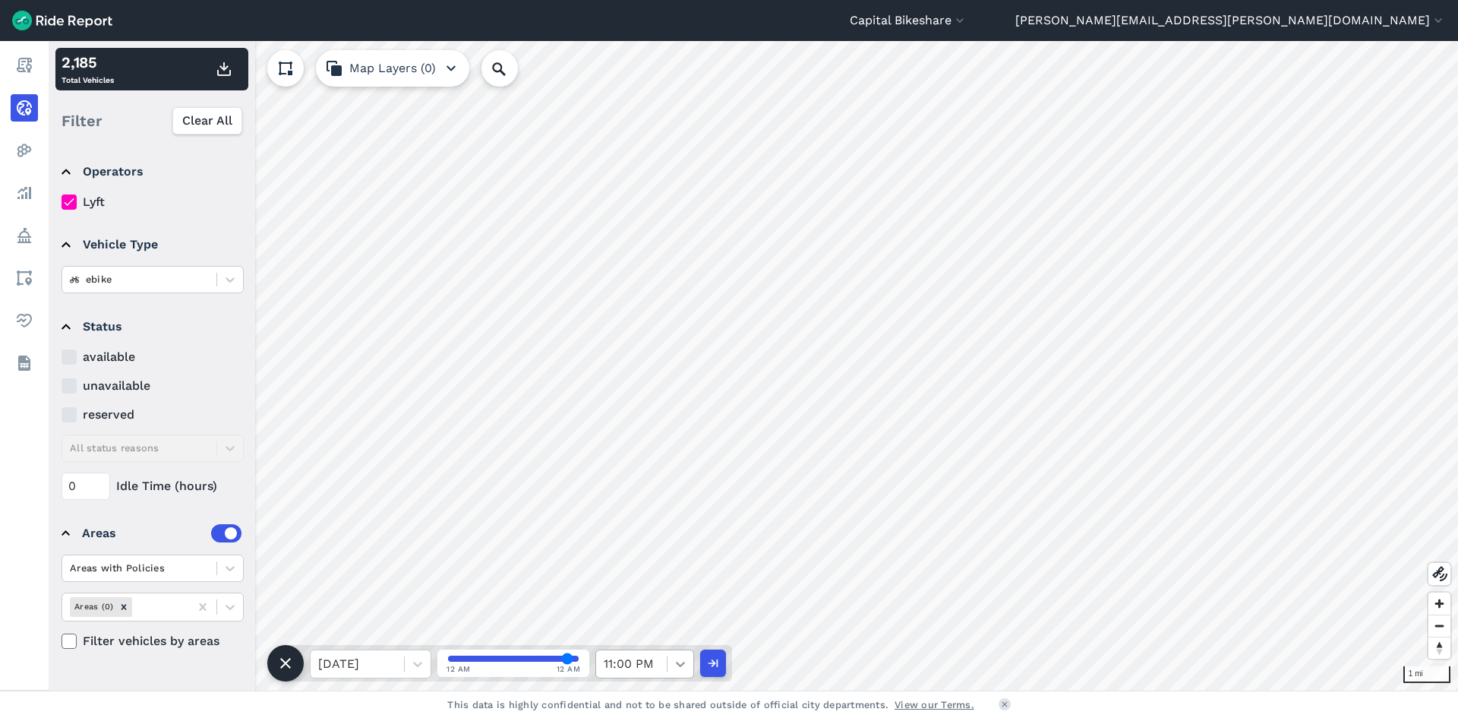
click at [668, 664] on div at bounding box center [681, 664] width 26 height 26
click at [653, 602] on div "11:30 PM" at bounding box center [645, 595] width 99 height 30
type input "94"
click at [222, 67] on use "button" at bounding box center [224, 69] width 14 height 14
